Goal: Information Seeking & Learning: Learn about a topic

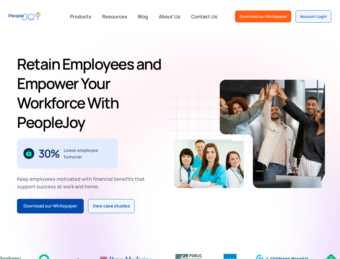
click at [59, 147] on div "30% Lower employee turnover" at bounding box center [67, 153] width 88 height 13
